Goal: Task Accomplishment & Management: Manage account settings

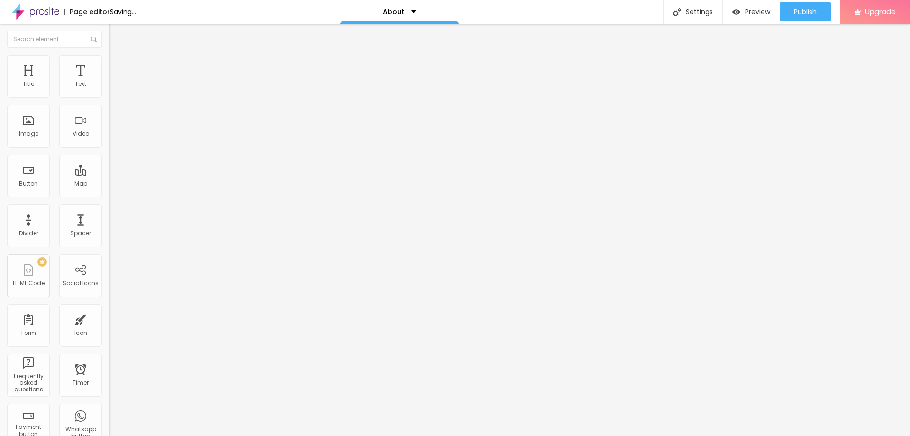
click at [109, 82] on span "Change image" at bounding box center [134, 78] width 51 height 8
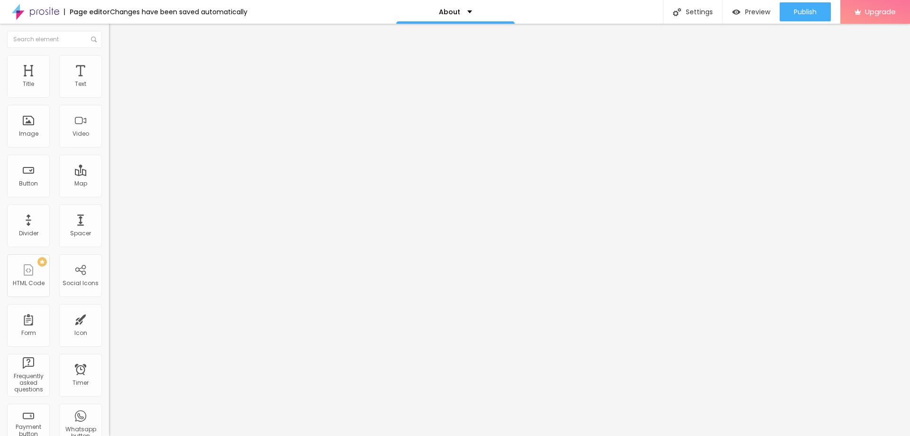
click at [666, 38] on div "Page settings Click to edit page informations like: SEO, Social share informati…" at bounding box center [669, 53] width 104 height 55
click at [109, 98] on div "Facebook" at bounding box center [163, 139] width 109 height 131
click at [109, 322] on input "https://" at bounding box center [166, 326] width 114 height 9
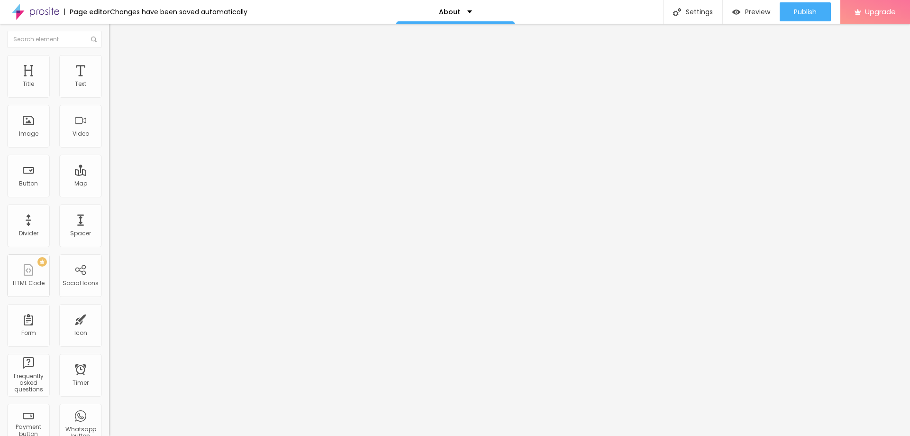
click at [109, 322] on input "https://" at bounding box center [166, 326] width 114 height 9
paste input "www.facebook.com/MyEssayWriterAI/"
type input "https://www.facebook.com/MyEssayWriterAI/"
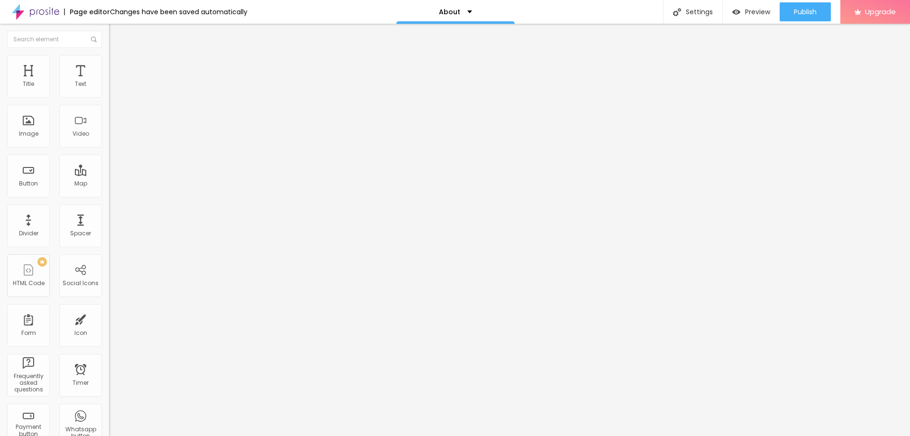
paste input "www.instagram.com/essaywriterai/"
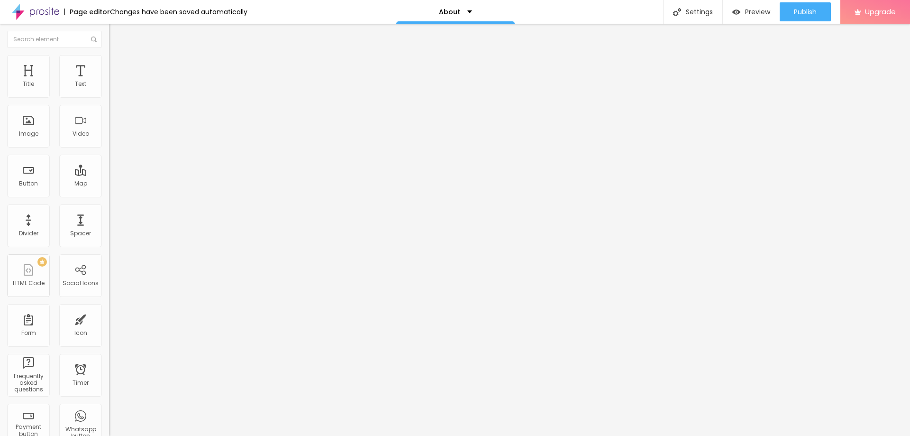
scroll to position [0, 49]
type input "https://www.instagram.com/essaywriterai/"
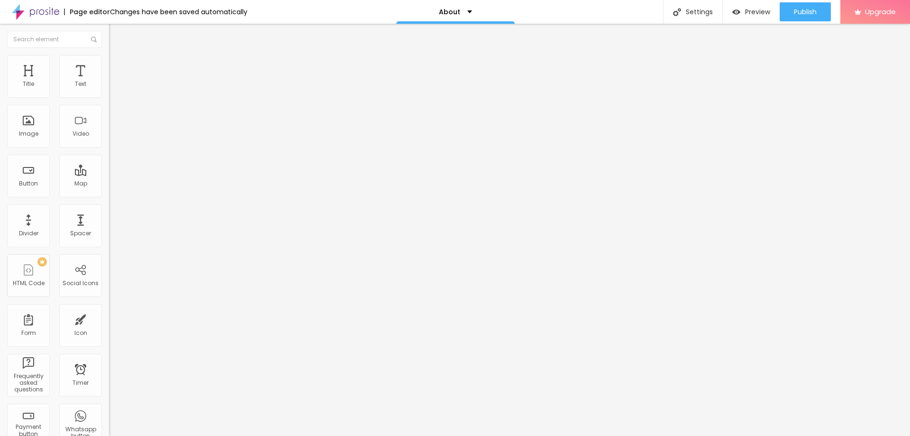
paste input "twitter.com/MyEssayWriterai"
type input "https://twitter.com/MyEssayWriterai"
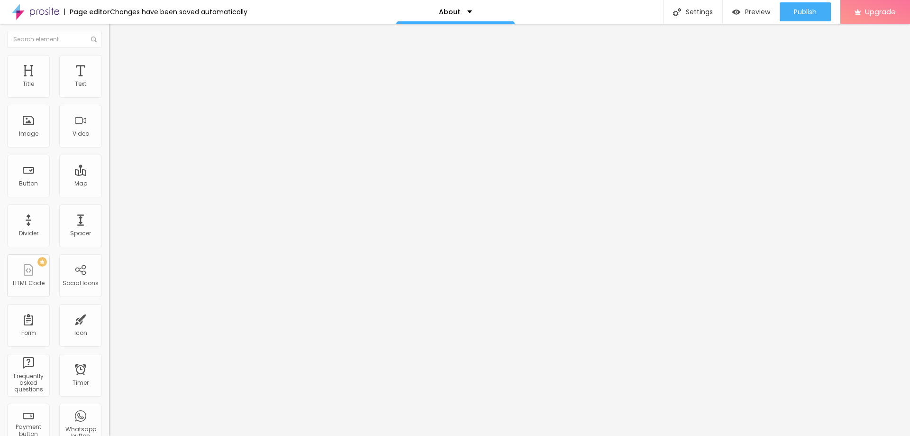
scroll to position [0, 0]
click at [109, 192] on div "Facebook" at bounding box center [163, 195] width 109 height 6
click at [109, 322] on input "https://www.facebook.com/MyEssayWriterAI/" at bounding box center [166, 326] width 114 height 9
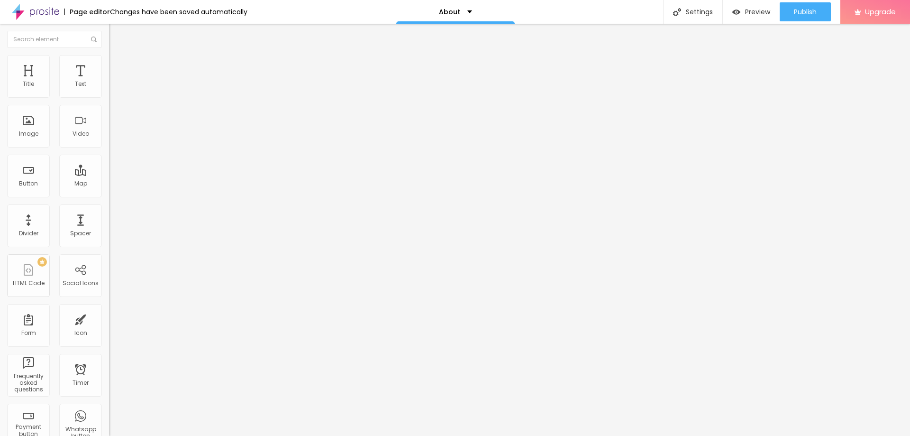
scroll to position [0, 55]
click at [116, 36] on div "Edit Section" at bounding box center [143, 35] width 54 height 8
click at [450, 14] on p "About" at bounding box center [449, 12] width 21 height 7
click at [415, 34] on link "Contact" at bounding box center [400, 29] width 30 height 10
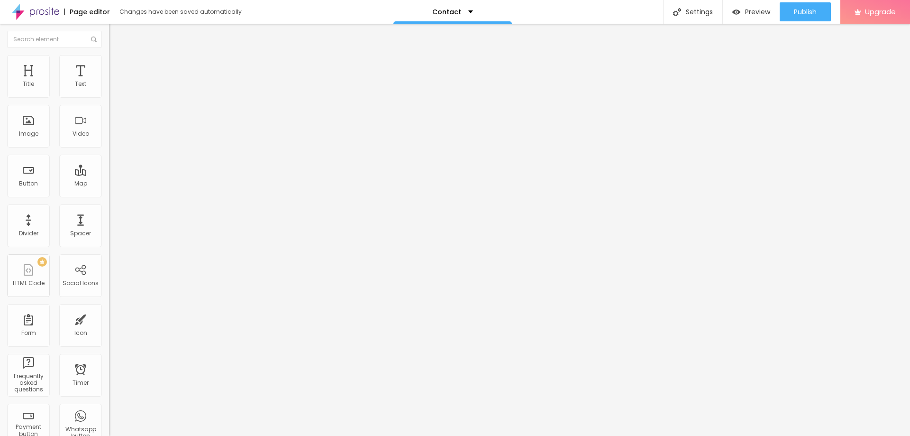
click at [109, 89] on input "Alboom [GEOGRAPHIC_DATA]" at bounding box center [166, 84] width 114 height 9
paste input "[GEOGRAPHIC_DATA], [US_STATE],90066 [GEOGRAPHIC_DATA]"
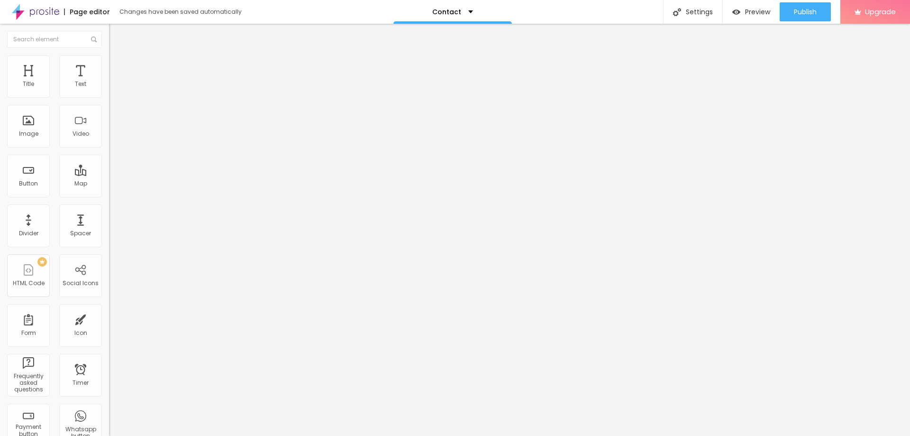
click at [109, 89] on input "Los Angeles, California,90066 USA" at bounding box center [166, 84] width 114 height 9
type input "Los Angeles, California, USA"
click at [89, 13] on div "Page editor" at bounding box center [87, 12] width 46 height 7
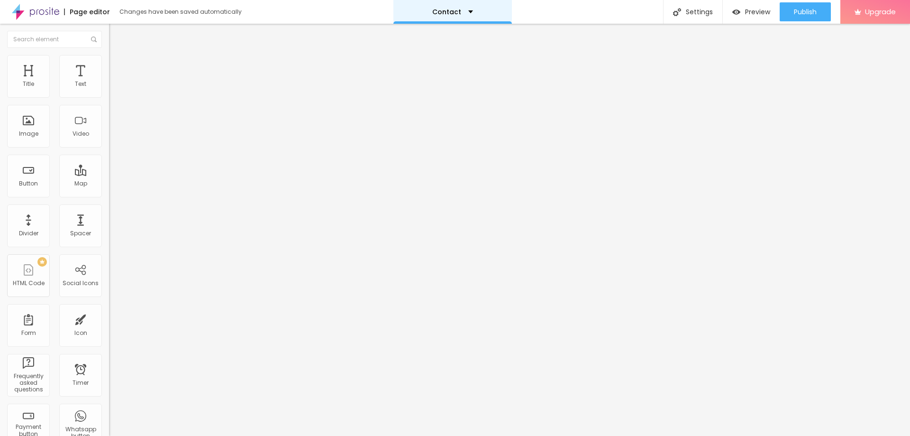
click at [448, 4] on div "Contact" at bounding box center [453, 12] width 119 height 24
click at [736, 11] on img "button" at bounding box center [737, 12] width 8 height 8
click at [453, 16] on div "Contact" at bounding box center [453, 12] width 119 height 24
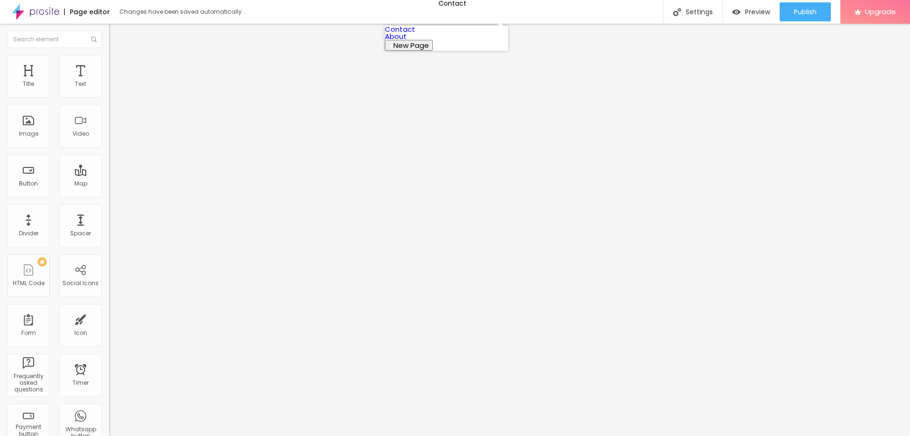
click at [407, 41] on link "About" at bounding box center [396, 36] width 22 height 10
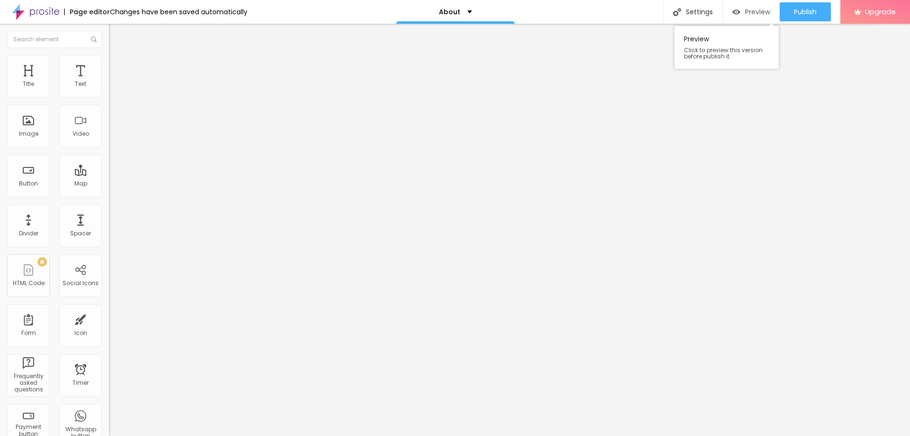
click at [756, 19] on div "Preview" at bounding box center [752, 11] width 38 height 19
click at [802, 11] on span "Publish" at bounding box center [805, 12] width 23 height 8
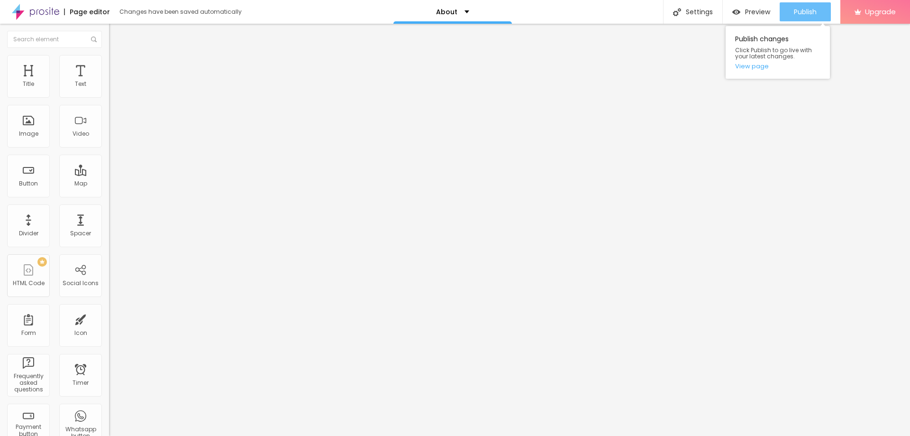
click at [786, 15] on button "Publish" at bounding box center [805, 11] width 51 height 19
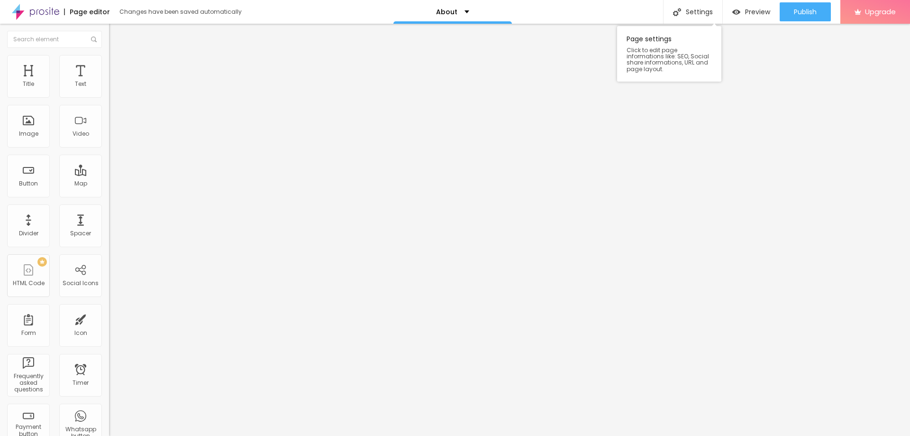
click at [657, 46] on div "Page settings Click to edit page informations like: SEO, Social share informati…" at bounding box center [669, 53] width 104 height 55
click at [101, 12] on div "Page editor" at bounding box center [87, 12] width 46 height 7
